Goal: Navigation & Orientation: Find specific page/section

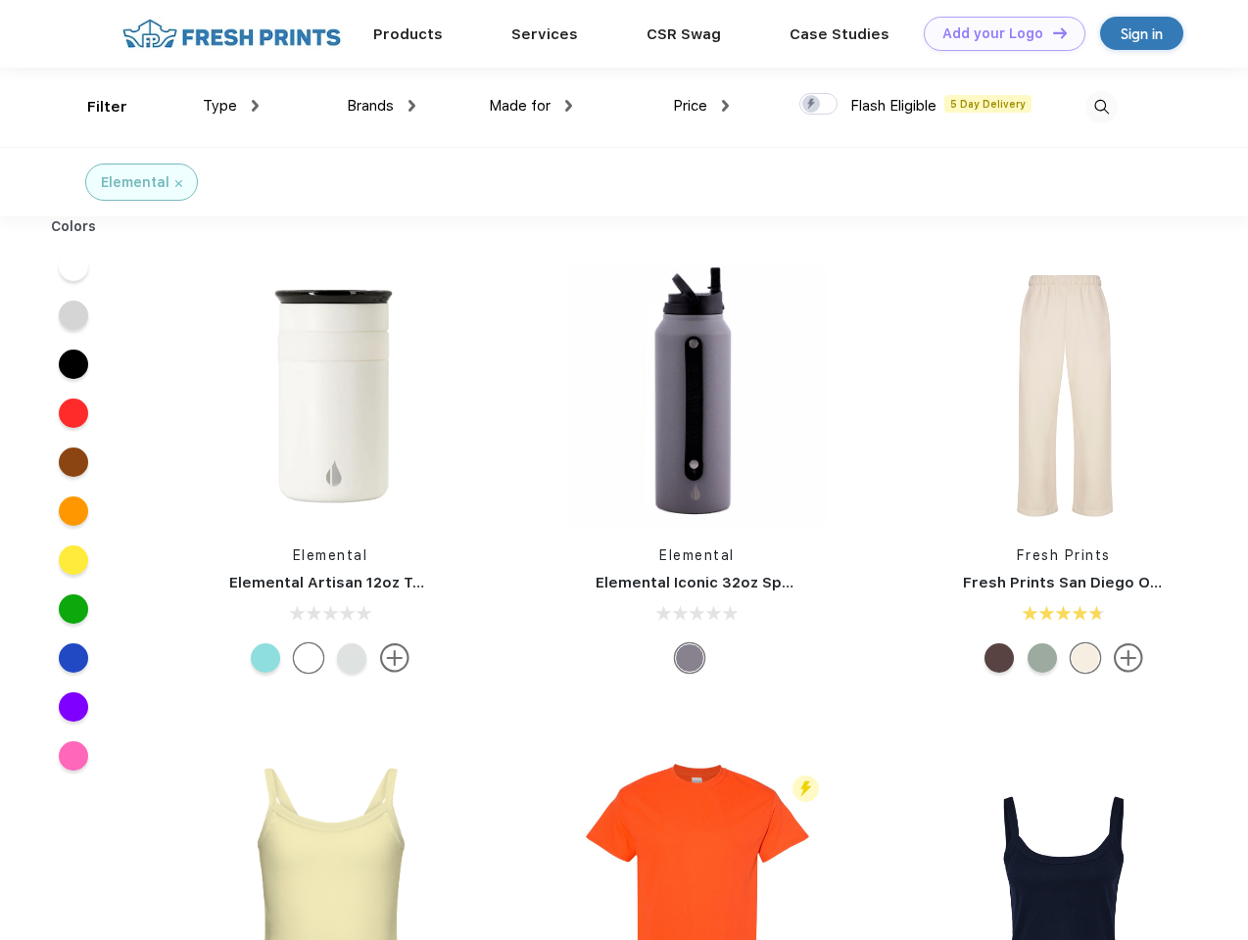
click at [997, 33] on link "Add your Logo Design Tool" at bounding box center [1005, 34] width 162 height 34
click at [0, 0] on div "Design Tool" at bounding box center [0, 0] width 0 height 0
click at [1051, 32] on link "Add your Logo Design Tool" at bounding box center [1005, 34] width 162 height 34
click at [94, 107] on div "Filter" at bounding box center [107, 107] width 40 height 23
click at [231, 106] on span "Type" at bounding box center [220, 106] width 34 height 18
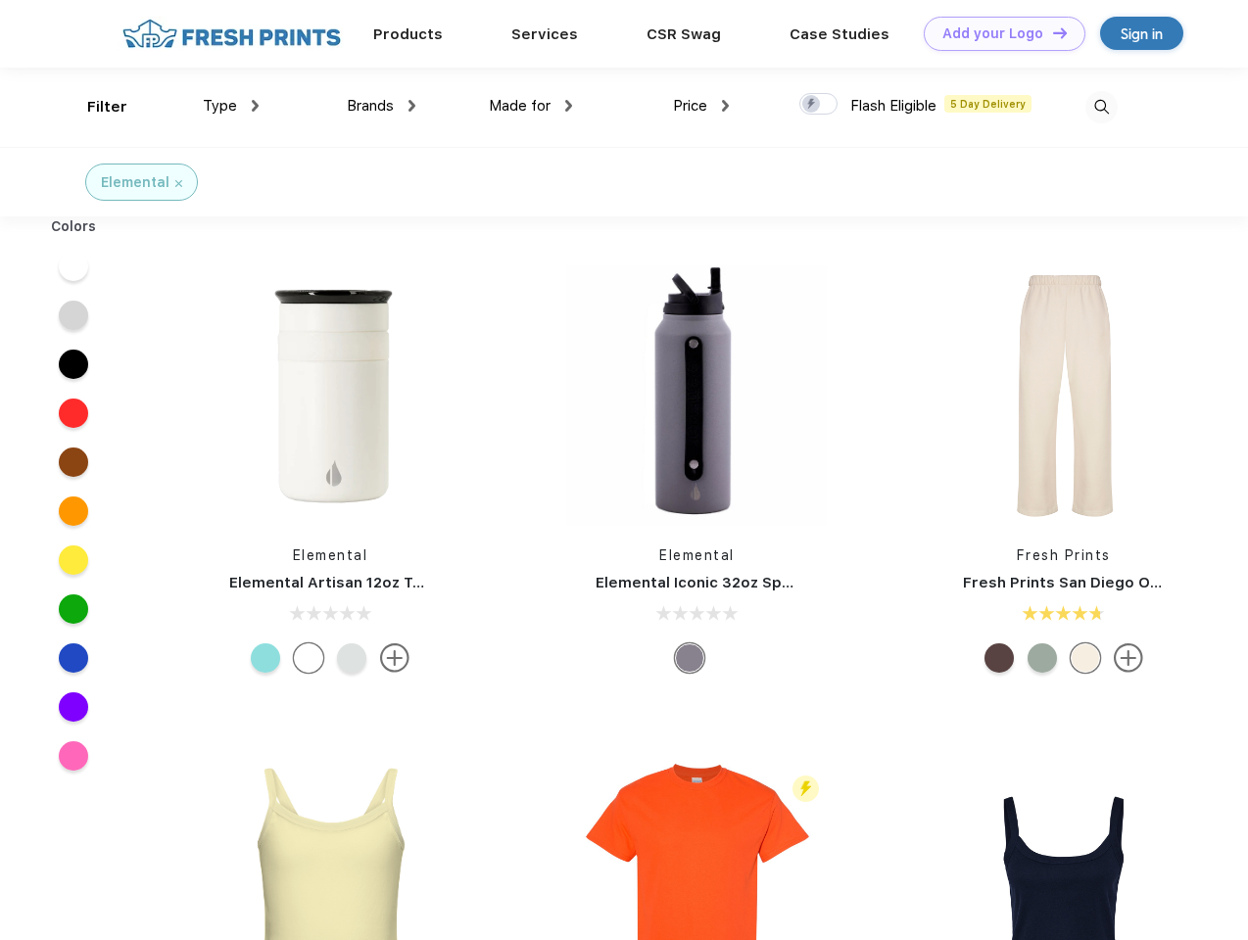
click at [381, 106] on span "Brands" at bounding box center [370, 106] width 47 height 18
click at [531, 106] on span "Made for" at bounding box center [520, 106] width 62 height 18
click at [701, 106] on span "Price" at bounding box center [690, 106] width 34 height 18
click at [819, 105] on div at bounding box center [818, 104] width 38 height 22
click at [812, 105] on input "checkbox" at bounding box center [805, 98] width 13 height 13
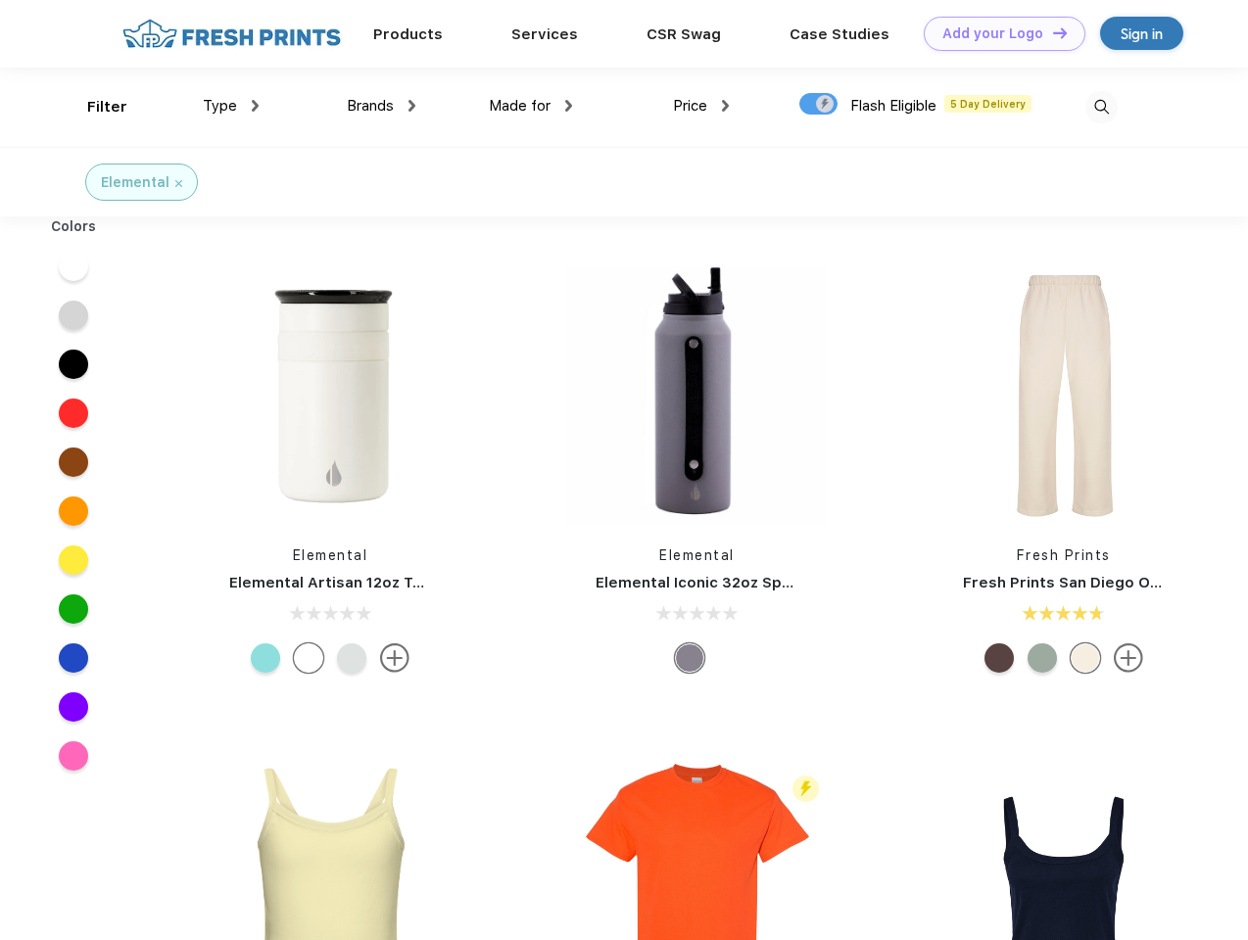
click at [1101, 107] on img at bounding box center [1101, 107] width 32 height 32
